Goal: Task Accomplishment & Management: Complete application form

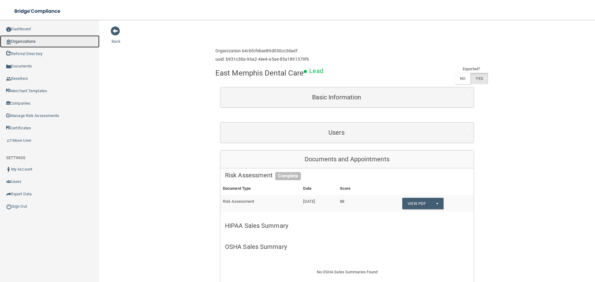
click at [32, 41] on link "Organizations" at bounding box center [50, 41] width 100 height 12
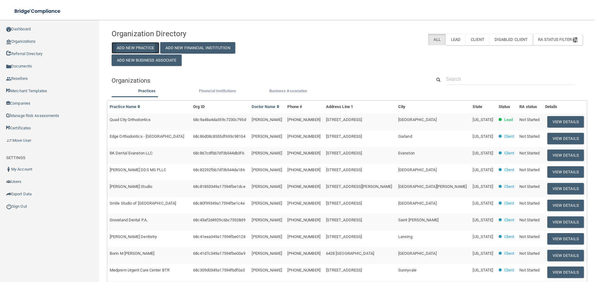
click at [152, 50] on button "Add New Practice" at bounding box center [136, 47] width 48 height 11
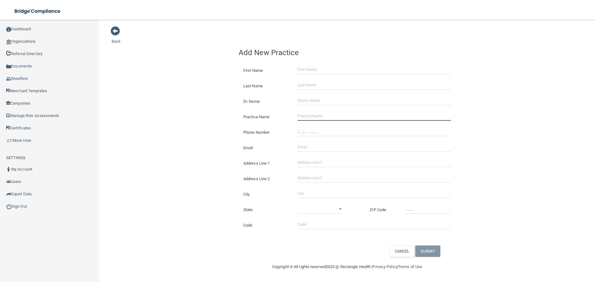
click at [309, 118] on input "Practice Name" at bounding box center [374, 116] width 153 height 9
paste input "[US_STATE] Foot and Ankle [GEOGRAPHIC_DATA]"
type input "[US_STATE] Foot and Ankle [GEOGRAPHIC_DATA]"
drag, startPoint x: 326, startPoint y: 135, endPoint x: 285, endPoint y: 127, distance: 41.6
click at [326, 135] on input "(___) ___-____" at bounding box center [374, 131] width 153 height 9
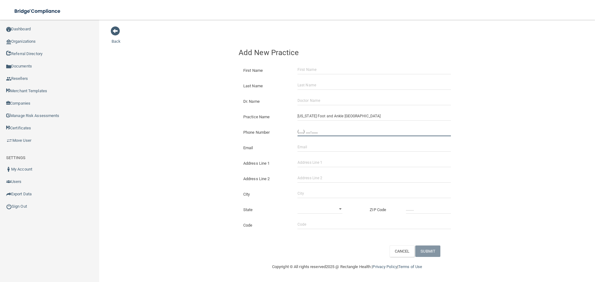
paste input "405) 794-6691"
type input "[PHONE_NUMBER]"
click at [170, 107] on div "Back Add New Practice First Name Last Name Dr. Name Practice Name [US_STATE] Fo…" at bounding box center [347, 141] width 471 height 231
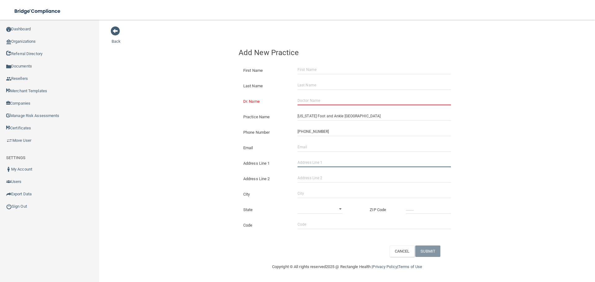
click at [318, 161] on input "Address Line 1" at bounding box center [374, 162] width 153 height 9
paste input "[STREET_ADDRESS]"
drag, startPoint x: 355, startPoint y: 162, endPoint x: 333, endPoint y: 165, distance: 22.6
click at [333, 165] on input "[STREET_ADDRESS]" at bounding box center [374, 162] width 153 height 9
type input "[STREET_ADDRESS]"
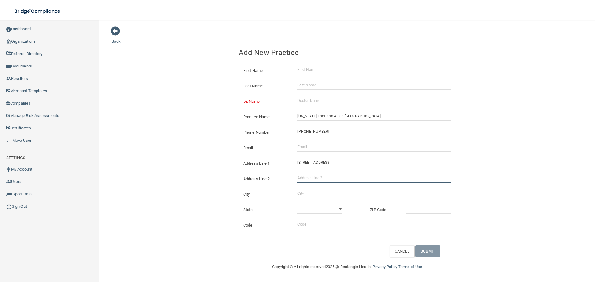
click at [325, 176] on input "Address Line 2" at bounding box center [374, 178] width 153 height 9
paste input "Suite 201"
type input "Suite 201"
click at [314, 191] on input "City" at bounding box center [374, 193] width 153 height 9
type input "[GEOGRAPHIC_DATA]"
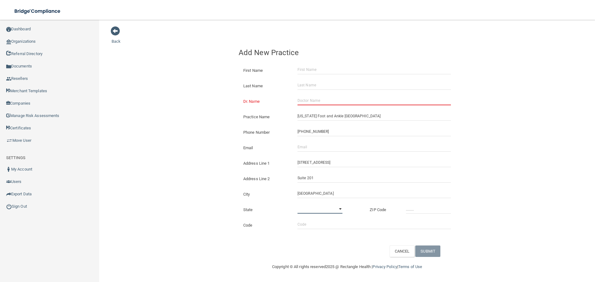
click at [323, 214] on select "[US_STATE] [US_STATE] [US_STATE] [US_STATE] [US_STATE] [US_STATE] [US_STATE] [U…" at bounding box center [320, 209] width 45 height 9
select select "36"
click at [298, 205] on select "[US_STATE] [US_STATE] [US_STATE] [US_STATE] [US_STATE] [US_STATE] [US_STATE] [U…" at bounding box center [320, 209] width 45 height 9
click at [425, 208] on input "_____" at bounding box center [428, 209] width 45 height 9
type input "73110"
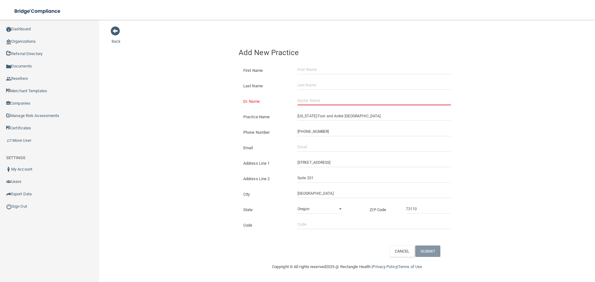
click at [143, 191] on div "Back Add New Practice First Name Last Name Dr. Name Practice Name [US_STATE] Fo…" at bounding box center [347, 141] width 471 height 231
click at [308, 150] on input "Email" at bounding box center [374, 147] width 153 height 9
paste input "[EMAIL_ADDRESS][DOMAIN_NAME]"
type input "[EMAIL_ADDRESS][DOMAIN_NAME]"
click at [211, 140] on div "Back Add New Practice First Name Last Name Dr. Name Practice Name [US_STATE] Fo…" at bounding box center [347, 141] width 471 height 231
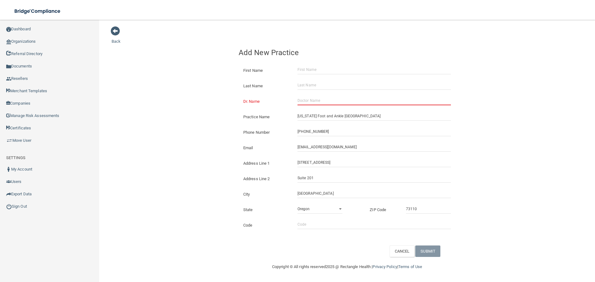
drag, startPoint x: 305, startPoint y: 105, endPoint x: 305, endPoint y: 101, distance: 4.0
click at [305, 105] on input "Dr. Name" at bounding box center [374, 100] width 153 height 9
paste input "[PERSON_NAME]"
type input "[PERSON_NAME]"
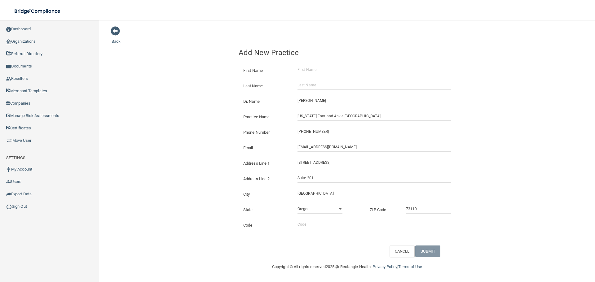
click at [308, 70] on input "First Name" at bounding box center [374, 69] width 153 height 9
paste input "[PERSON_NAME]"
click at [314, 70] on input "[PERSON_NAME]" at bounding box center [374, 69] width 153 height 9
type input "[PERSON_NAME]"
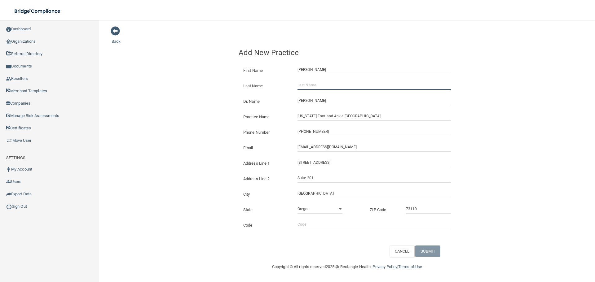
drag, startPoint x: 316, startPoint y: 83, endPoint x: 247, endPoint y: 86, distance: 69.5
click at [316, 83] on input "Last Name" at bounding box center [374, 85] width 153 height 9
paste input "Bean"
type input "Bean"
click at [331, 145] on input "[EMAIL_ADDRESS][DOMAIN_NAME]" at bounding box center [374, 147] width 153 height 9
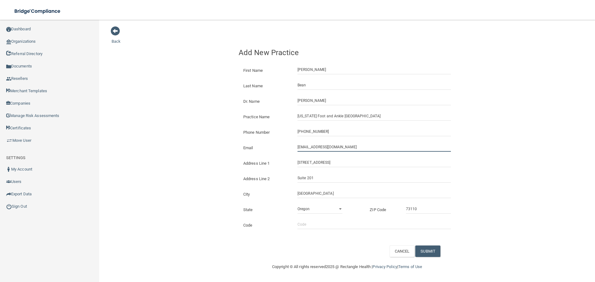
click at [331, 145] on input "[EMAIL_ADDRESS][DOMAIN_NAME]" at bounding box center [374, 147] width 153 height 9
paste input "[PERSON_NAME]@okfootandankle"
type input "[PERSON_NAME][EMAIL_ADDRESS][DOMAIN_NAME]"
click at [145, 115] on div "Back Add New Practice First Name [PERSON_NAME] Last Name [PERSON_NAME] Dr. Name…" at bounding box center [347, 141] width 471 height 231
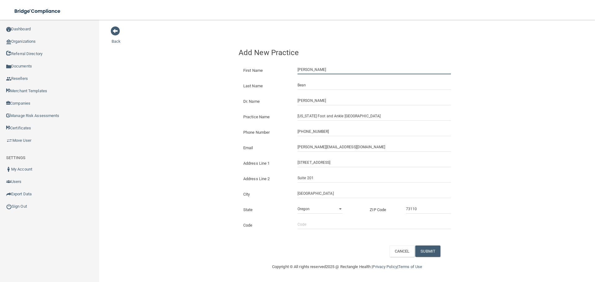
click at [308, 70] on input "[PERSON_NAME]" at bounding box center [374, 69] width 153 height 9
paste input "[PERSON_NAME]"
drag, startPoint x: 307, startPoint y: 68, endPoint x: 165, endPoint y: 63, distance: 142.7
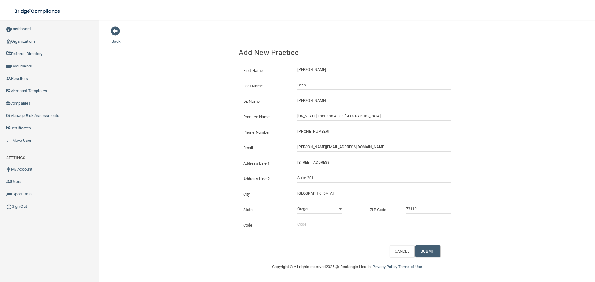
click at [200, 68] on div "Back Add New Practice First Name [PERSON_NAME] Last Name [PERSON_NAME] Dr. Name…" at bounding box center [347, 141] width 471 height 231
click at [314, 70] on input "[PERSON_NAME]" at bounding box center [374, 69] width 153 height 9
type input "[PERSON_NAME]"
click at [300, 87] on input "Bean" at bounding box center [374, 85] width 153 height 9
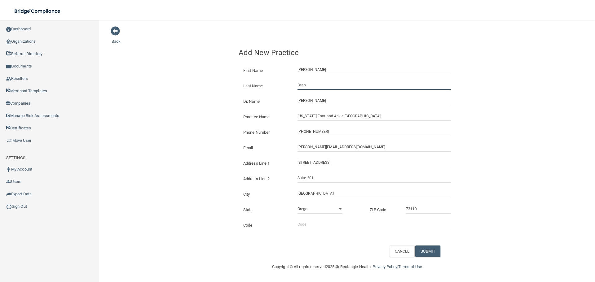
click at [300, 87] on input "Bean" at bounding box center [374, 85] width 153 height 9
paste input "[PERSON_NAME]"
type input "[PERSON_NAME]"
click at [173, 78] on div "Back Add New Practice First Name [PERSON_NAME] Last Name [PERSON_NAME] Dr. Name…" at bounding box center [347, 141] width 471 height 231
click at [431, 251] on button "SUBMIT" at bounding box center [428, 251] width 25 height 11
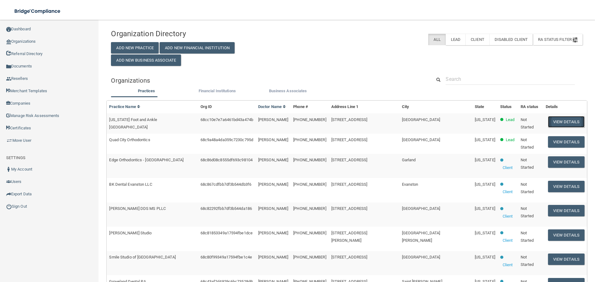
click at [562, 127] on button "View Details" at bounding box center [566, 121] width 37 height 11
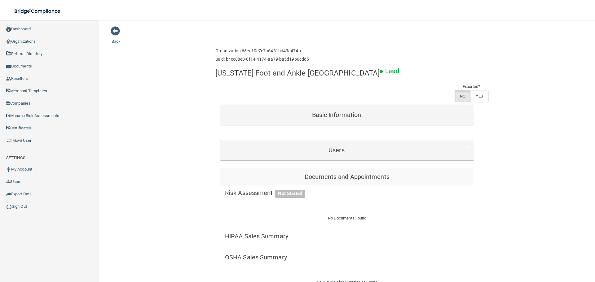
click at [306, 61] on div "Enterprise » Organization 68cc10e7e7a6461bd43a474b uuid: b4cc88e0-8f14-4174-aa7…" at bounding box center [348, 55] width 264 height 20
click at [275, 49] on h6 "Organization 68cc10e7e7a6461bd43a474b" at bounding box center [263, 51] width 94 height 5
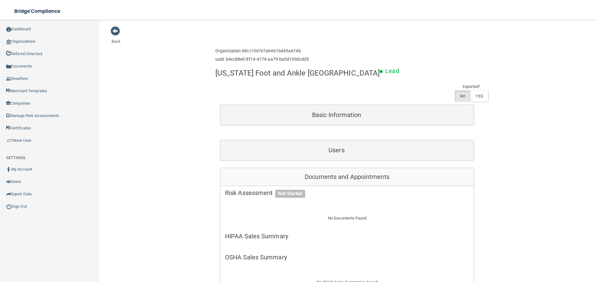
click at [273, 56] on div "Organization 68cc10e7e7a6461bd43a474b uuid: b4cc88e0-8f14-4174-aa79-ba5d19b0cdd5" at bounding box center [263, 55] width 94 height 20
click at [270, 50] on h6 "Organization 68cc10e7e7a6461bd43a474b" at bounding box center [263, 51] width 94 height 5
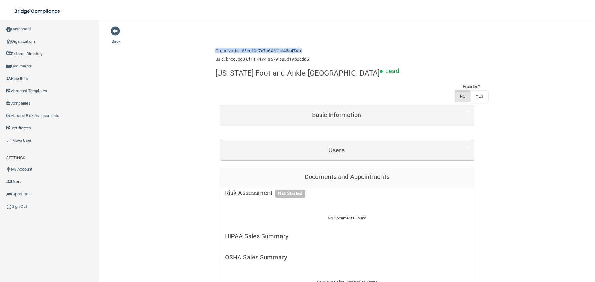
click at [270, 50] on h6 "Organization 68cc10e7e7a6461bd43a474b" at bounding box center [263, 51] width 94 height 5
click at [283, 64] on div "Organization 68cc10e7e7a6461bd43a474b uuid: b4cc88e0-8f14-4174-aa79-ba5d19b0cdd5" at bounding box center [263, 55] width 94 height 20
click at [283, 59] on h6 "uuid: b4cc88e0-8f14-4174-aa79-ba5d19b0cdd5" at bounding box center [263, 59] width 94 height 5
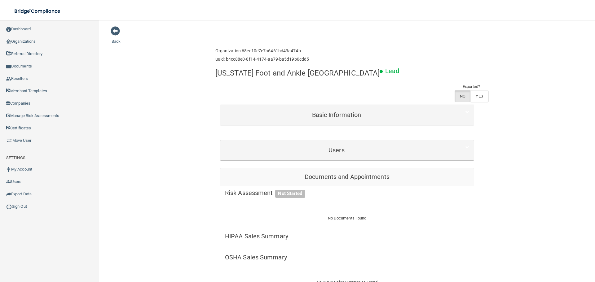
click at [268, 49] on h6 "Organization 68cc10e7e7a6461bd43a474b" at bounding box center [263, 51] width 94 height 5
click at [264, 55] on div "Organization 68cc10e7e7a6461bd43a474b uuid: b4cc88e0-8f14-4174-aa79-ba5d19b0cdd5" at bounding box center [263, 55] width 94 height 20
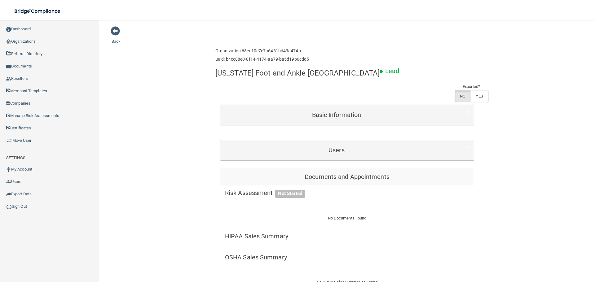
click at [258, 60] on h6 "uuid: b4cc88e0-8f14-4174-aa79-ba5d19b0cdd5" at bounding box center [263, 59] width 94 height 5
click at [235, 50] on h6 "Organization 68cc10e7e7a6461bd43a474b" at bounding box center [263, 51] width 94 height 5
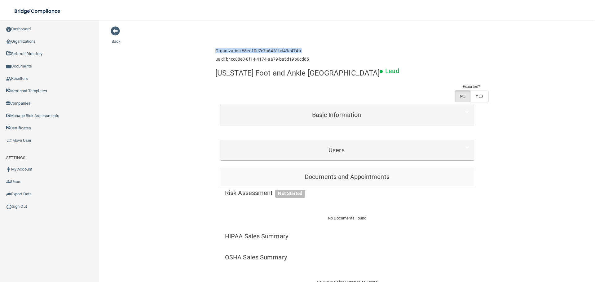
click at [235, 50] on h6 "Organization 68cc10e7e7a6461bd43a474b" at bounding box center [263, 51] width 94 height 5
click at [236, 59] on h6 "uuid: b4cc88e0-8f14-4174-aa79-ba5d19b0cdd5" at bounding box center [263, 59] width 94 height 5
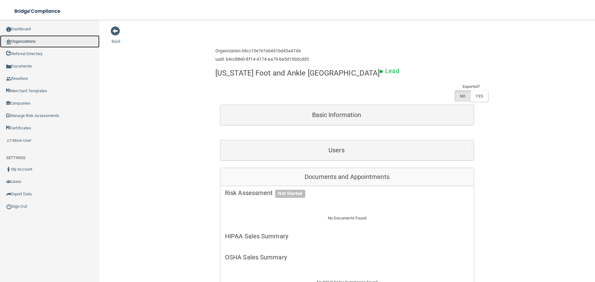
click at [32, 42] on link "Organizations" at bounding box center [50, 41] width 100 height 12
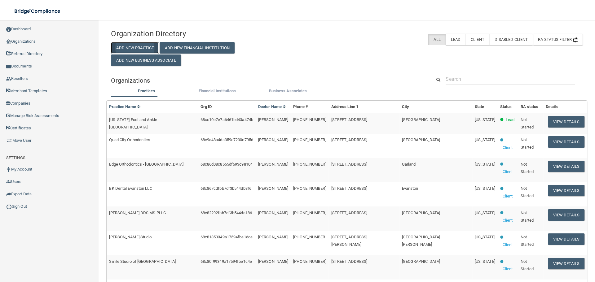
click at [129, 47] on button "Add New Practice" at bounding box center [135, 47] width 48 height 11
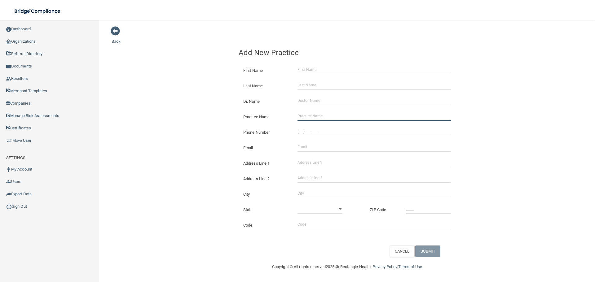
click at [326, 114] on input "Practice Name" at bounding box center [374, 116] width 153 height 9
paste input "[PERSON_NAME] Od"
type input "[PERSON_NAME] Od"
drag, startPoint x: 356, startPoint y: 130, endPoint x: 336, endPoint y: 137, distance: 21.0
click at [356, 130] on input "(___) ___-____" at bounding box center [374, 131] width 153 height 9
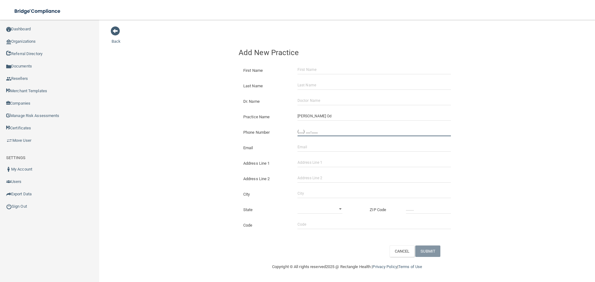
paste input "785) 625-2226"
type input "[PHONE_NUMBER]"
click at [315, 144] on input "Email" at bounding box center [374, 147] width 153 height 9
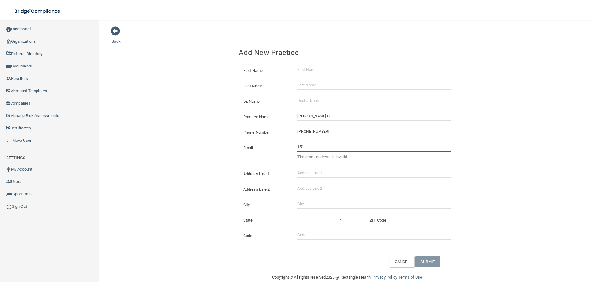
type input "1517"
drag, startPoint x: 323, startPoint y: 148, endPoint x: 254, endPoint y: 159, distance: 69.7
click at [229, 160] on div "Back Add New Practice First Name Last Name Dr. Name Practice Name [PERSON_NAME]…" at bounding box center [347, 147] width 471 height 242
click at [319, 175] on input "Address Line 1" at bounding box center [374, 173] width 153 height 9
paste input "[STREET_ADDRESS]"
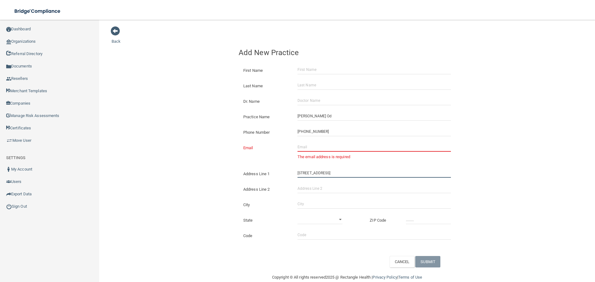
type input "[STREET_ADDRESS]"
click at [314, 207] on input "City" at bounding box center [374, 204] width 153 height 9
type input "[PERSON_NAME]"
click at [312, 221] on select "[US_STATE] [US_STATE] [US_STATE] [US_STATE] [US_STATE] [US_STATE] [US_STATE] [U…" at bounding box center [320, 219] width 45 height 9
select select "16"
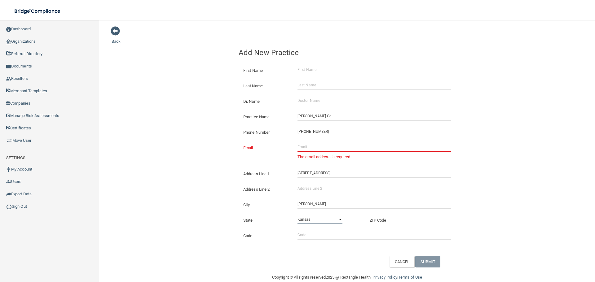
click at [298, 215] on select "[US_STATE] [US_STATE] [US_STATE] [US_STATE] [US_STATE] [US_STATE] [US_STATE] [U…" at bounding box center [320, 219] width 45 height 9
click at [425, 219] on input "_____" at bounding box center [428, 219] width 45 height 9
type input "67601"
click at [171, 183] on div "Back Add New Practice First Name Last Name Dr. Name Practice Name [PERSON_NAME]…" at bounding box center [347, 147] width 471 height 242
click at [330, 149] on input "Email" at bounding box center [374, 147] width 153 height 9
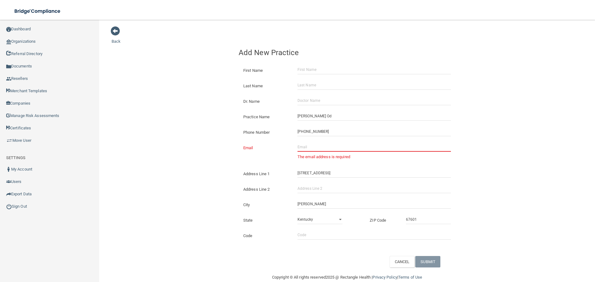
paste input "[PERSON_NAME][EMAIL_ADDRESS][DOMAIN_NAME]"
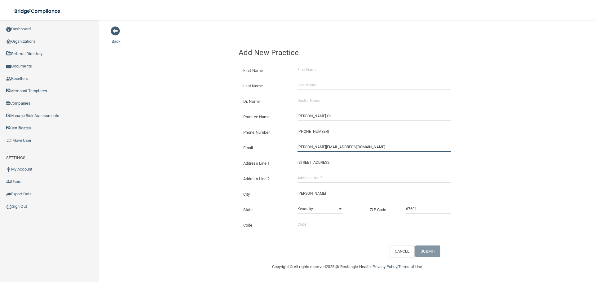
type input "[PERSON_NAME][EMAIL_ADDRESS][DOMAIN_NAME]"
click at [171, 144] on div "Back Add New Practice First Name Last Name Dr. Name Practice Name [PERSON_NAME]…" at bounding box center [347, 141] width 471 height 231
click at [313, 97] on input "Dr. Name" at bounding box center [374, 100] width 153 height 9
paste input "[PERSON_NAME]"
type input "[PERSON_NAME]"
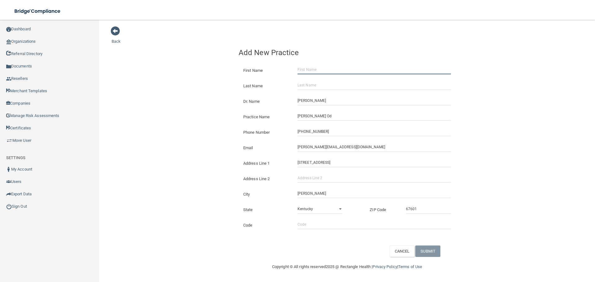
click at [311, 73] on input "First Name" at bounding box center [374, 69] width 153 height 9
paste input "[PERSON_NAME]"
click at [317, 72] on input "[PERSON_NAME]" at bounding box center [374, 69] width 153 height 9
type input "[PERSON_NAME]"
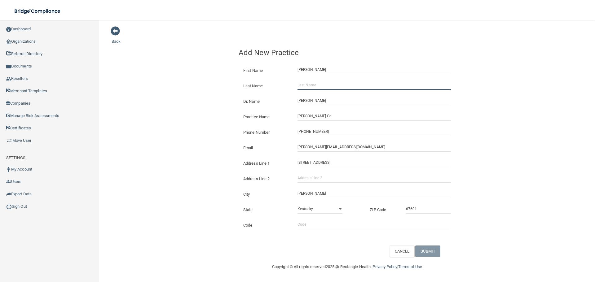
click at [316, 83] on input "Last Name" at bounding box center [374, 85] width 153 height 9
paste input "[PERSON_NAME]"
type input "[PERSON_NAME]"
click at [430, 256] on button "SUBMIT" at bounding box center [428, 251] width 25 height 11
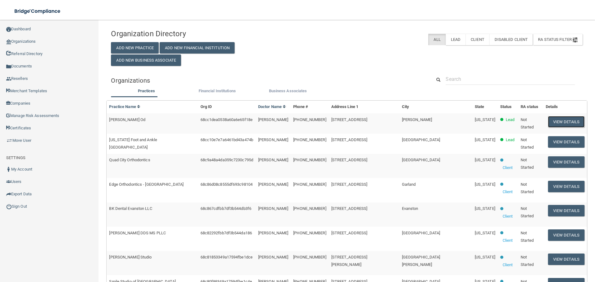
drag, startPoint x: 567, startPoint y: 120, endPoint x: 537, endPoint y: 114, distance: 30.3
click at [567, 120] on button "View Details" at bounding box center [566, 121] width 37 height 11
